Goal: Task Accomplishment & Management: Manage account settings

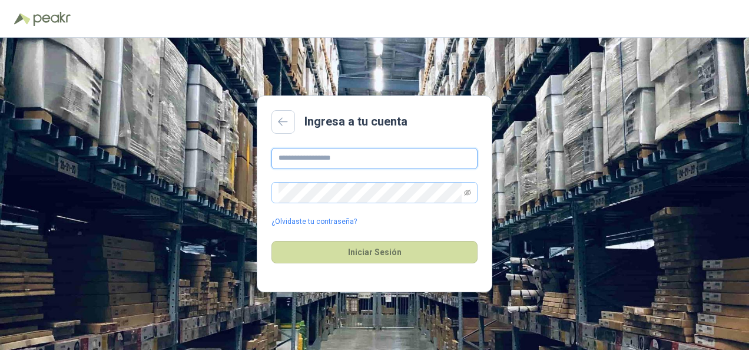
type input "**********"
click at [475, 187] on span at bounding box center [374, 192] width 206 height 21
click at [472, 192] on span at bounding box center [374, 192] width 206 height 21
click at [468, 193] on icon "eye-invisible" at bounding box center [467, 192] width 7 height 7
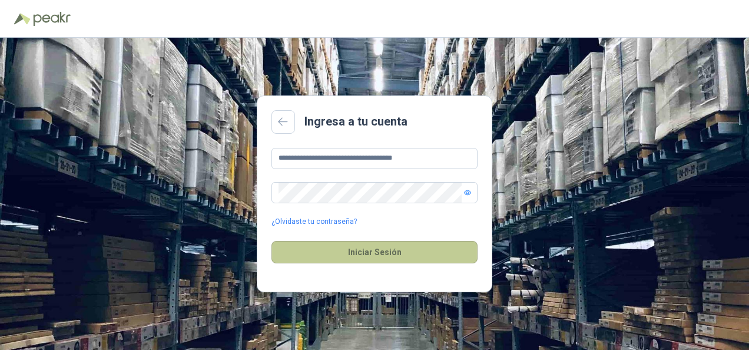
click at [420, 255] on button "Iniciar Sesión" at bounding box center [374, 252] width 206 height 22
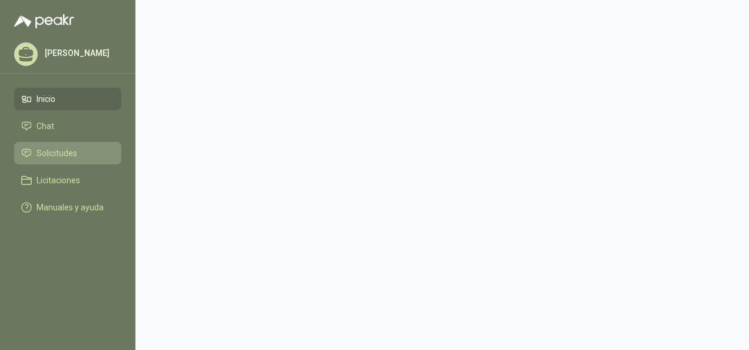
click at [27, 149] on icon at bounding box center [26, 153] width 8 height 8
